Goal: Contribute content: Contribute content

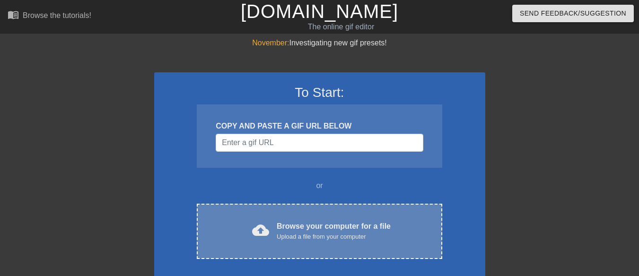
click at [279, 231] on div "Browse your computer for a file Upload a file from your computer" at bounding box center [334, 231] width 114 height 21
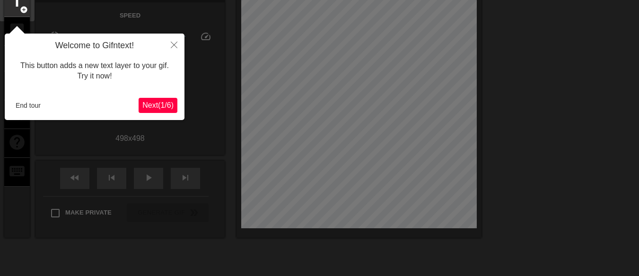
scroll to position [23, 0]
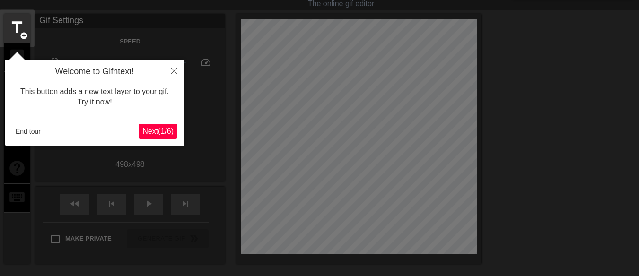
click at [171, 130] on span "Next ( 1 / 6 )" at bounding box center [157, 131] width 31 height 8
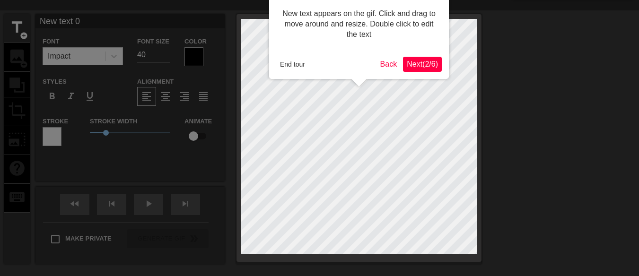
scroll to position [0, 0]
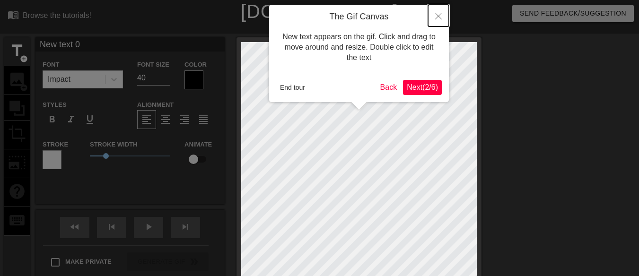
click at [437, 12] on button "Close" at bounding box center [438, 16] width 21 height 22
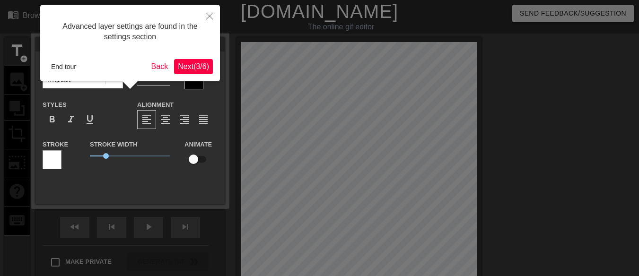
scroll to position [23, 0]
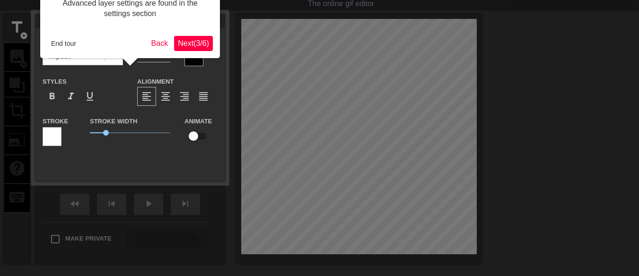
click at [183, 39] on span "Next ( 3 / 6 )" at bounding box center [193, 43] width 31 height 8
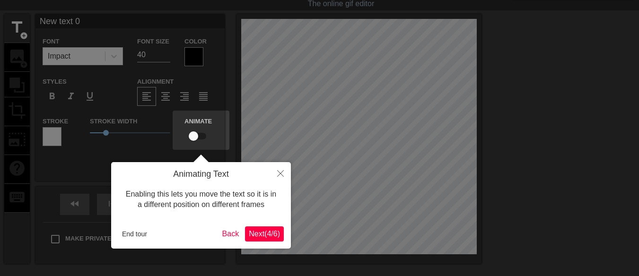
scroll to position [0, 0]
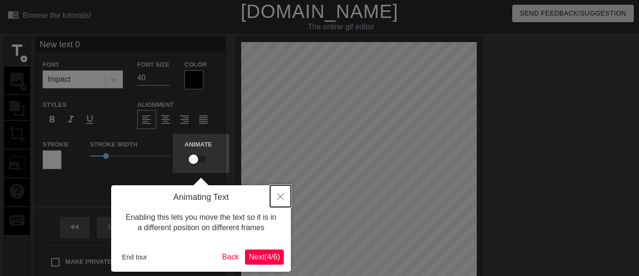
click at [276, 191] on button "Close" at bounding box center [280, 196] width 21 height 22
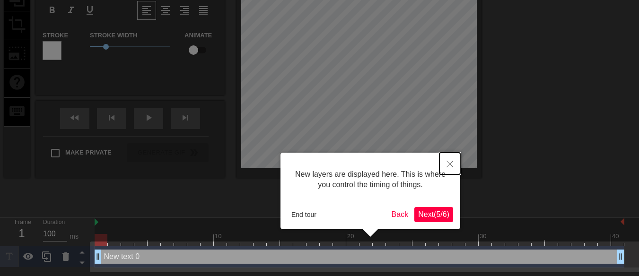
click at [450, 164] on icon "Close" at bounding box center [449, 164] width 7 height 7
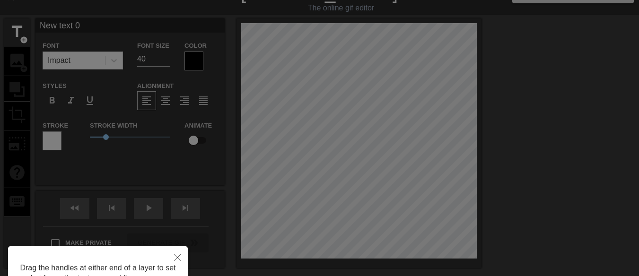
scroll to position [0, 0]
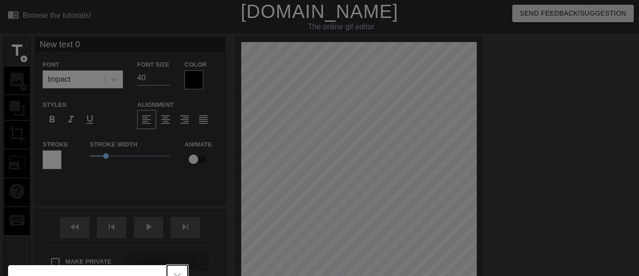
click at [178, 273] on button "Close" at bounding box center [177, 276] width 21 height 22
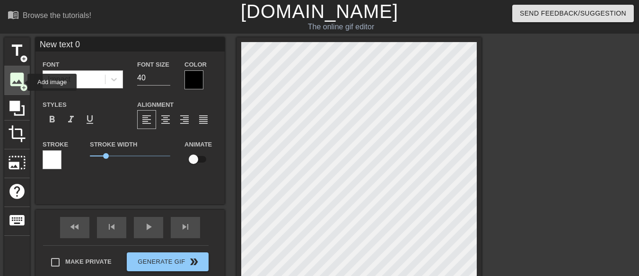
click at [21, 82] on span "image" at bounding box center [17, 79] width 18 height 18
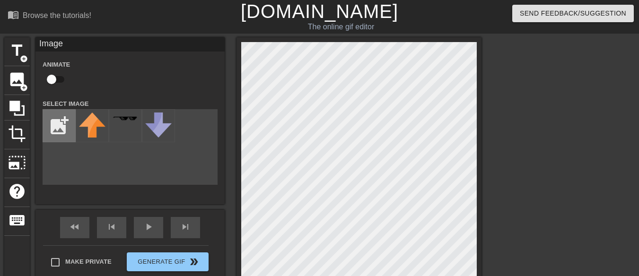
click at [67, 120] on input "file" at bounding box center [59, 126] width 32 height 32
type input "C:\fakepath\agk-angry-german-kid.gif"
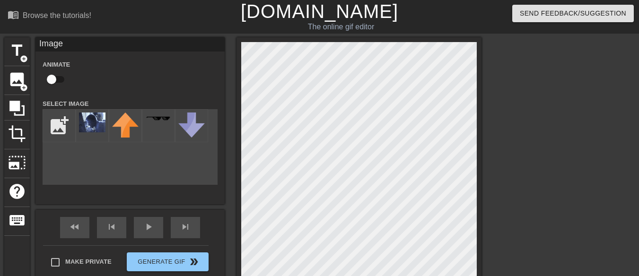
click at [638, 33] on html "menu_book Browse the tutorials! [DOMAIN_NAME] The online gif editor Send Feedba…" at bounding box center [319, 199] width 639 height 398
click at [100, 136] on div at bounding box center [92, 125] width 33 height 33
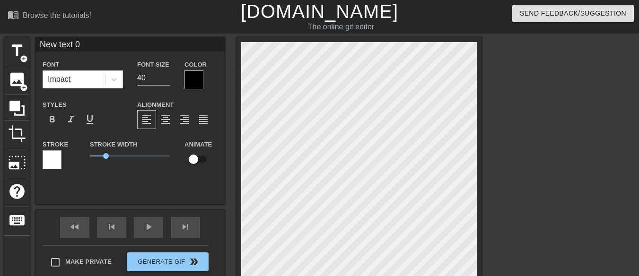
click at [580, 62] on div "title add_circle image add_circle crop photo_size_select_large help keyboard Ne…" at bounding box center [319, 179] width 639 height 284
click at [23, 87] on span "add_circle" at bounding box center [24, 88] width 8 height 8
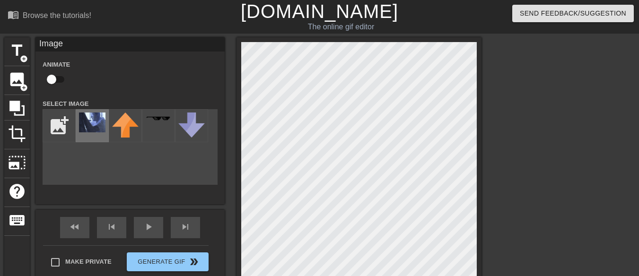
click at [83, 124] on img at bounding box center [92, 123] width 26 height 20
click at [505, 244] on div "title add_circle image add_circle crop photo_size_select_large help keyboard Im…" at bounding box center [319, 179] width 639 height 284
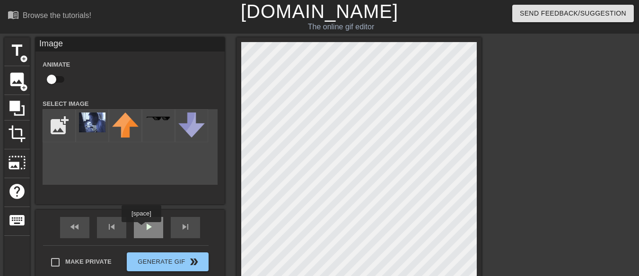
click at [141, 229] on div "play_arrow" at bounding box center [148, 227] width 29 height 21
click at [93, 129] on img at bounding box center [92, 123] width 26 height 20
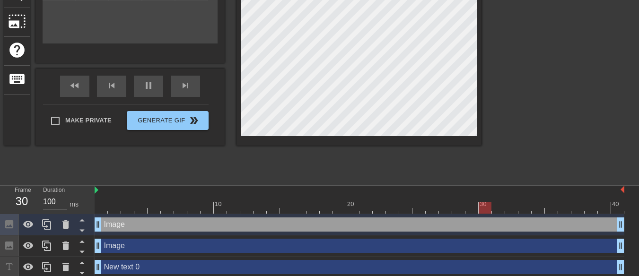
scroll to position [142, 0]
